Goal: Task Accomplishment & Management: Manage account settings

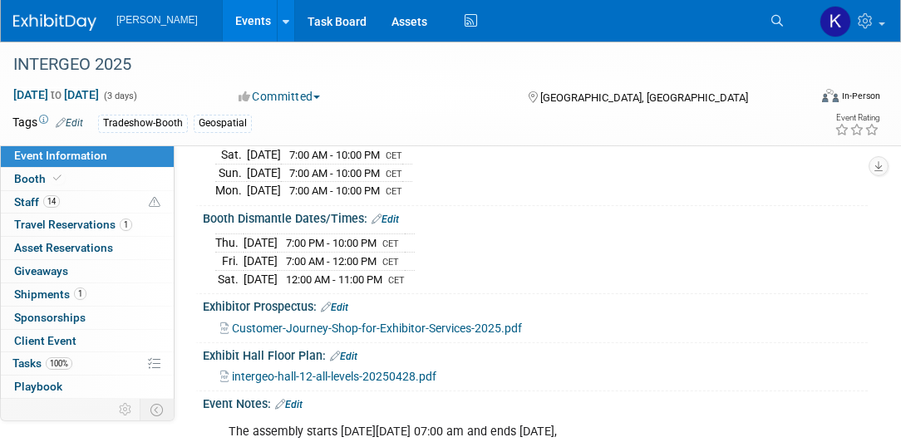
click at [773, 19] on icon at bounding box center [778, 21] width 12 height 12
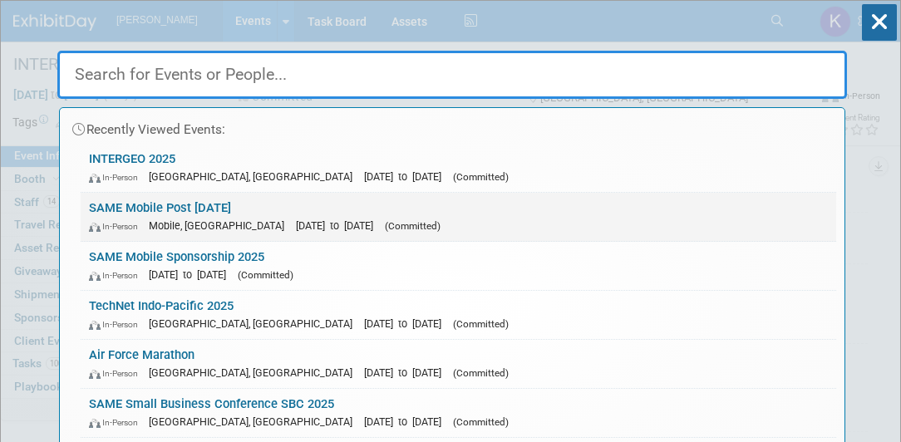
click at [208, 204] on link "SAME Mobile Post [DATE] In-Person Mobile, [GEOGRAPHIC_DATA] [DATE] to [DATE] (C…" at bounding box center [459, 217] width 756 height 48
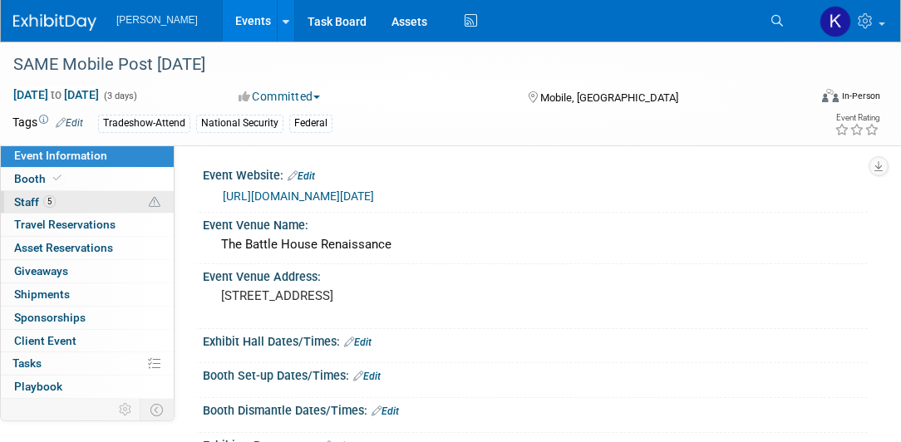
click at [73, 205] on link "5 Staff 5" at bounding box center [87, 202] width 173 height 22
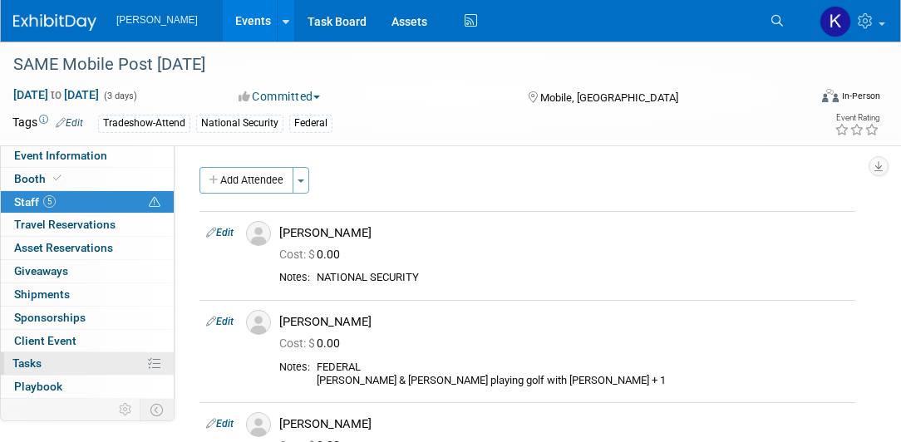
click at [60, 365] on link "0% Tasks 0%" at bounding box center [87, 364] width 173 height 22
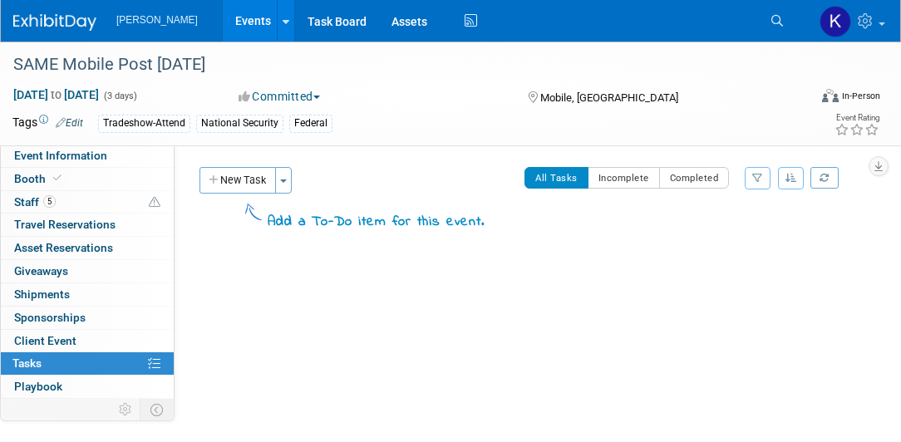
click at [237, 178] on button "New Task" at bounding box center [238, 180] width 76 height 27
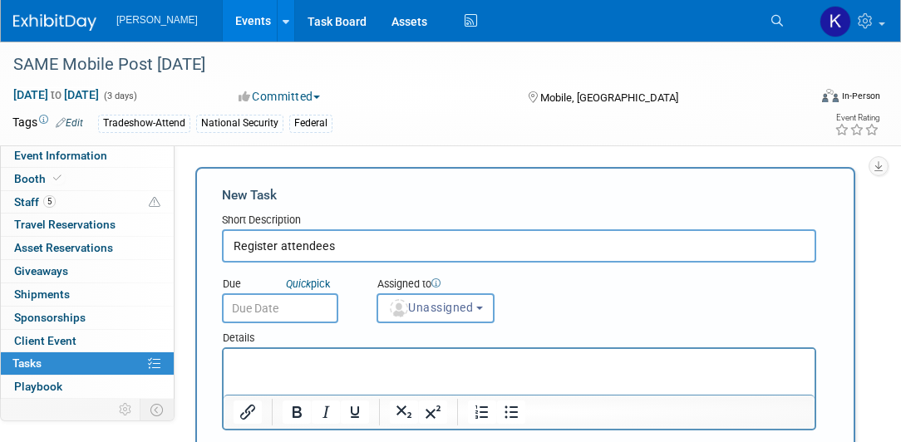
type input "Register attendees"
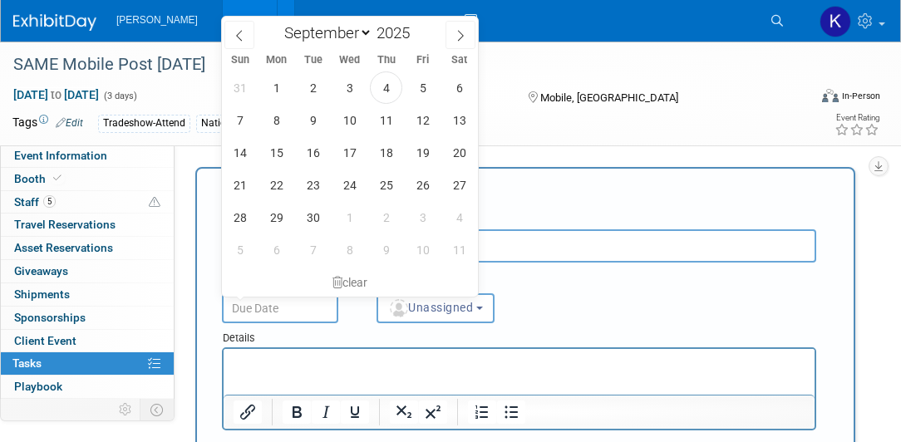
click at [260, 301] on input "text" at bounding box center [280, 308] width 116 height 30
click at [421, 90] on span "5" at bounding box center [423, 88] width 32 height 32
type input "Sep 5, 2025"
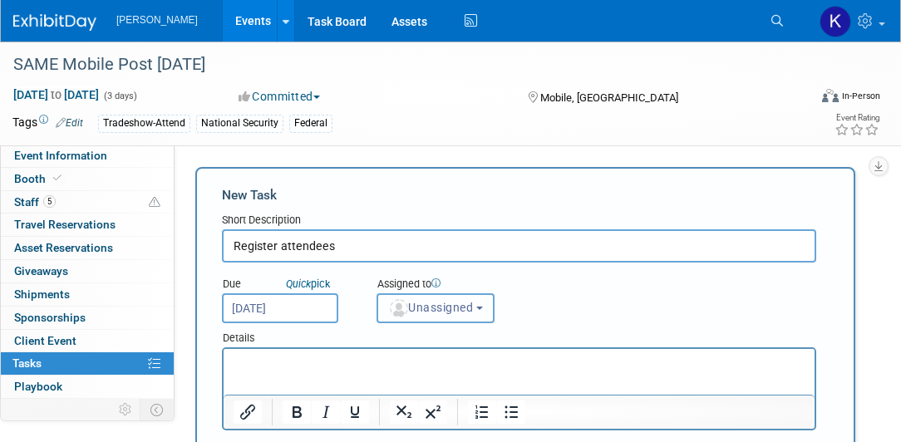
click at [484, 303] on button "Unassigned" at bounding box center [436, 308] width 118 height 30
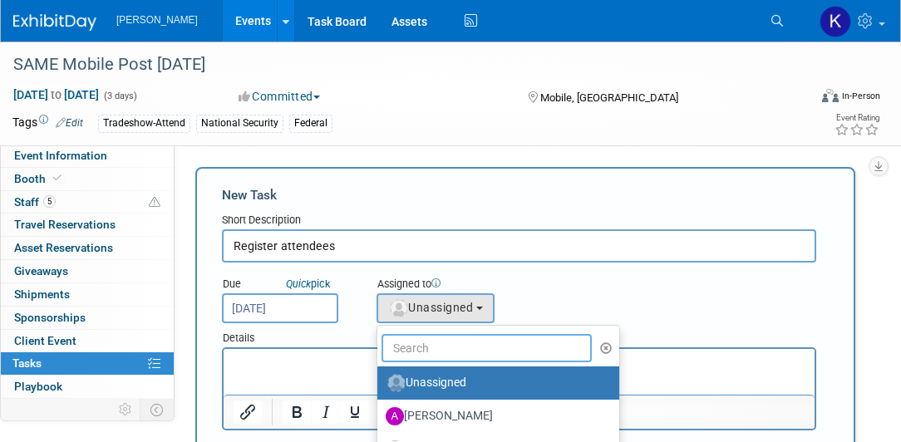
click at [450, 348] on input "text" at bounding box center [487, 348] width 210 height 28
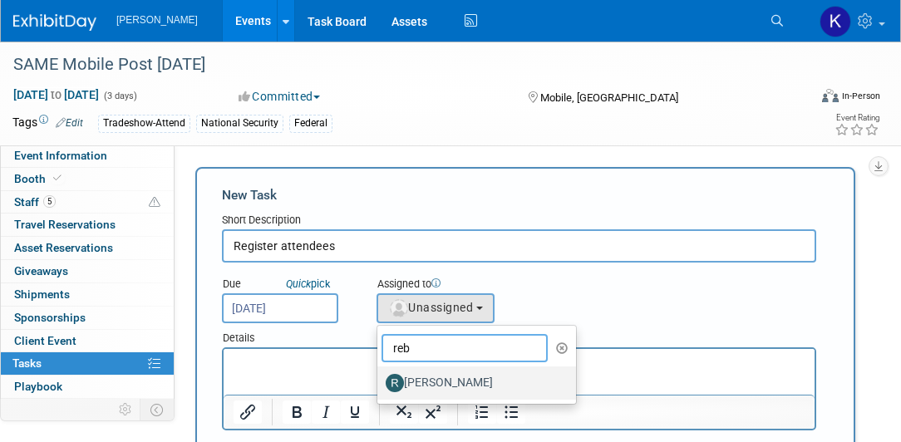
type input "reb"
click at [451, 384] on label "[PERSON_NAME]" at bounding box center [473, 383] width 174 height 27
click at [380, 384] on input "[PERSON_NAME]" at bounding box center [374, 381] width 11 height 11
select select "844a177d-a181-44ff-a72a-5731d68e4351"
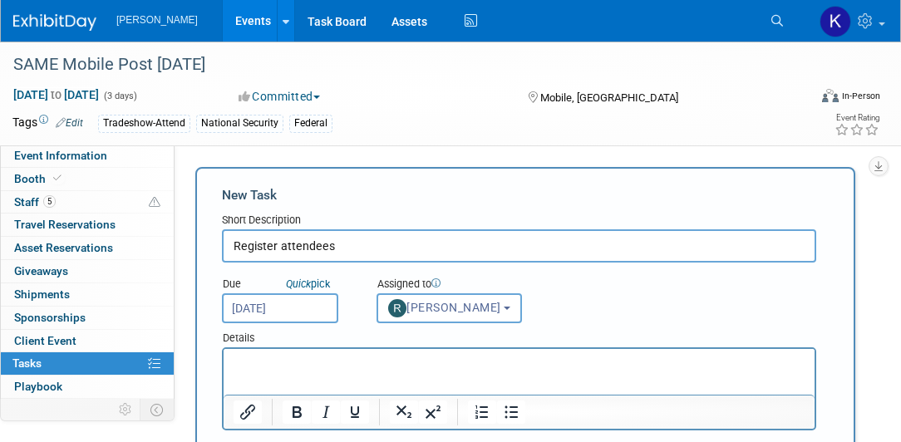
click at [241, 365] on p "Rich Text Area. Press ALT-0 for help." at bounding box center [520, 364] width 572 height 17
paste body "Rich Text Area. Press ALT-0 for help."
click at [549, 362] on p "https://lp.constantcontactpages.com/ev/reg/wqvj9k6" at bounding box center [520, 364] width 572 height 17
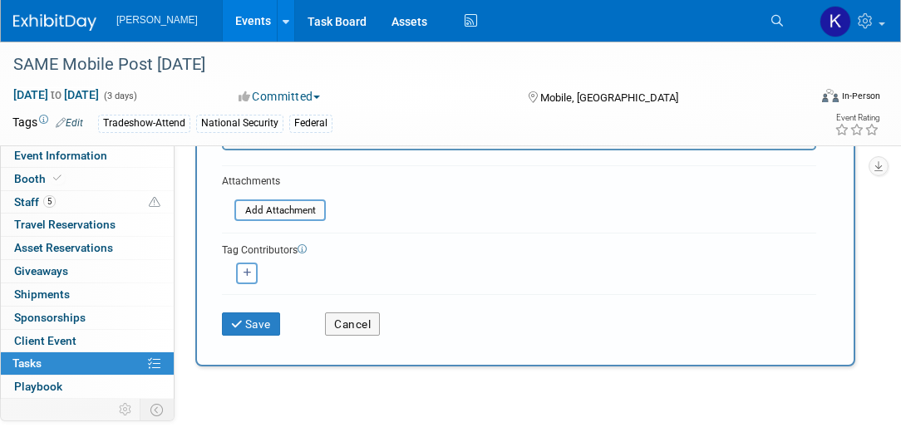
scroll to position [284, 0]
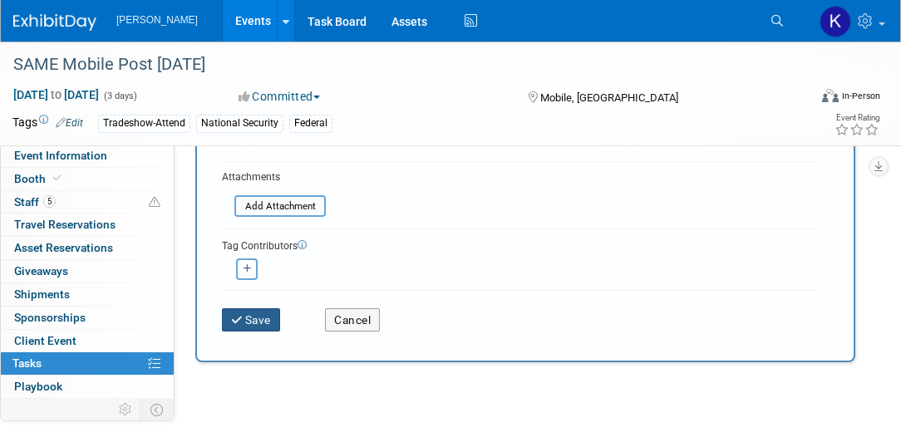
click at [250, 318] on button "Save" at bounding box center [251, 319] width 58 height 23
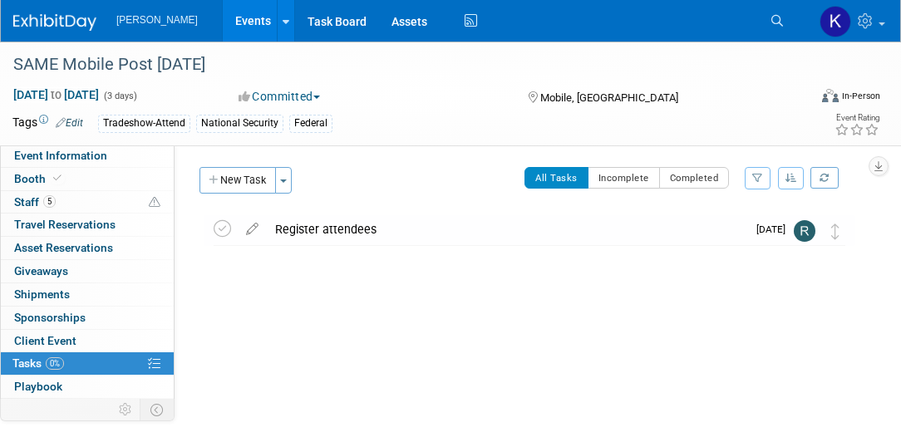
scroll to position [0, 0]
